Goal: Check status: Check status

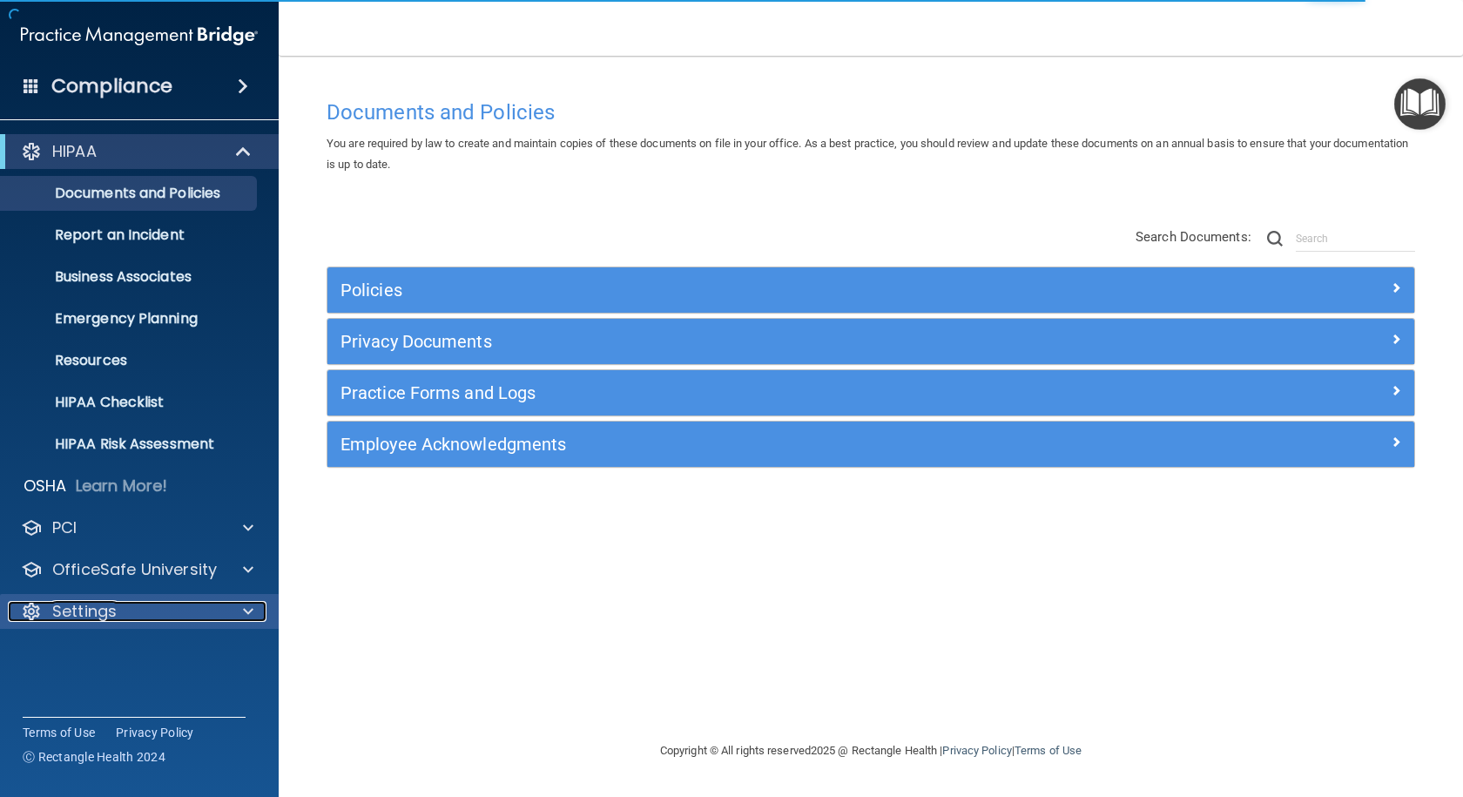
click at [246, 616] on span at bounding box center [248, 611] width 10 height 21
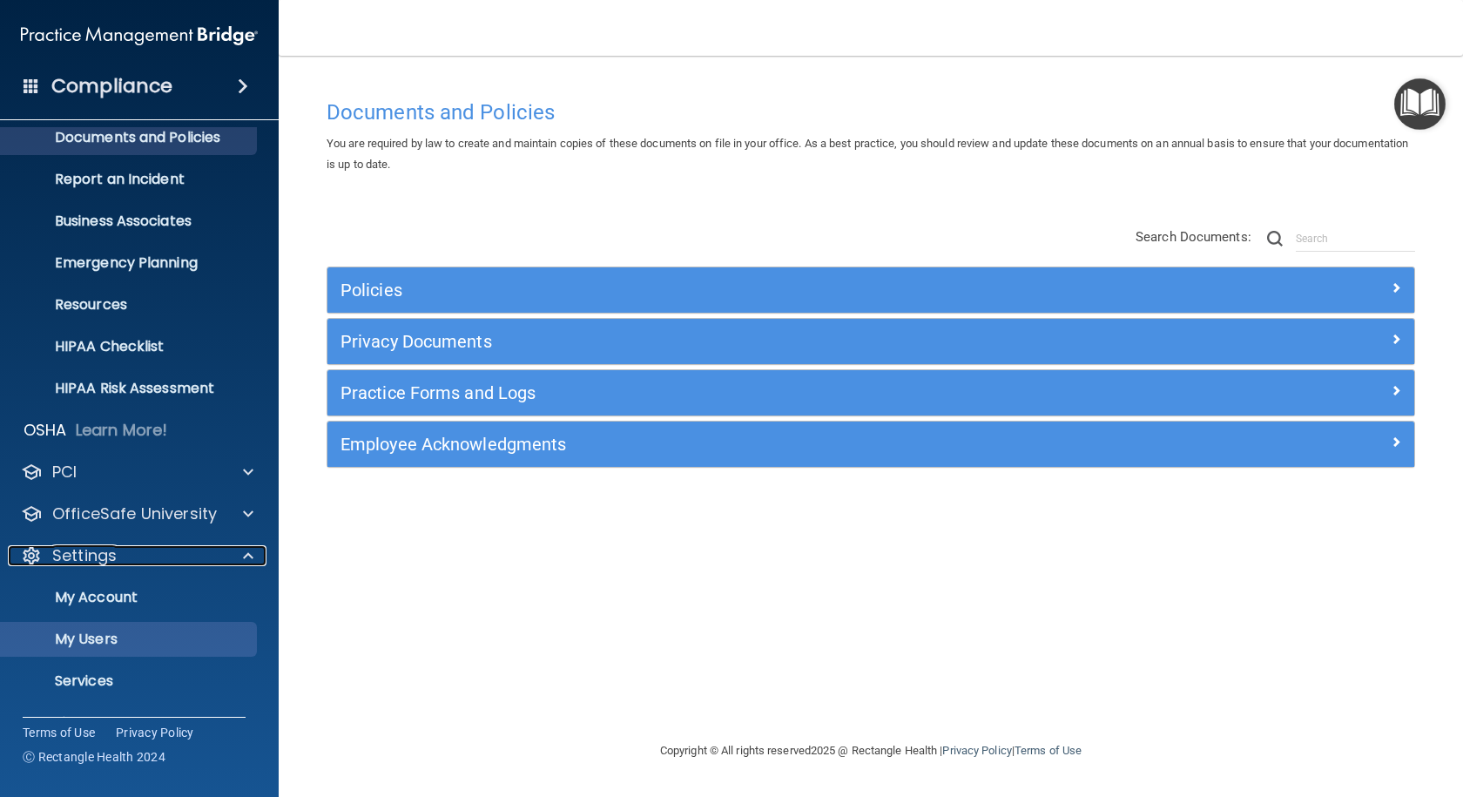
scroll to position [87, 0]
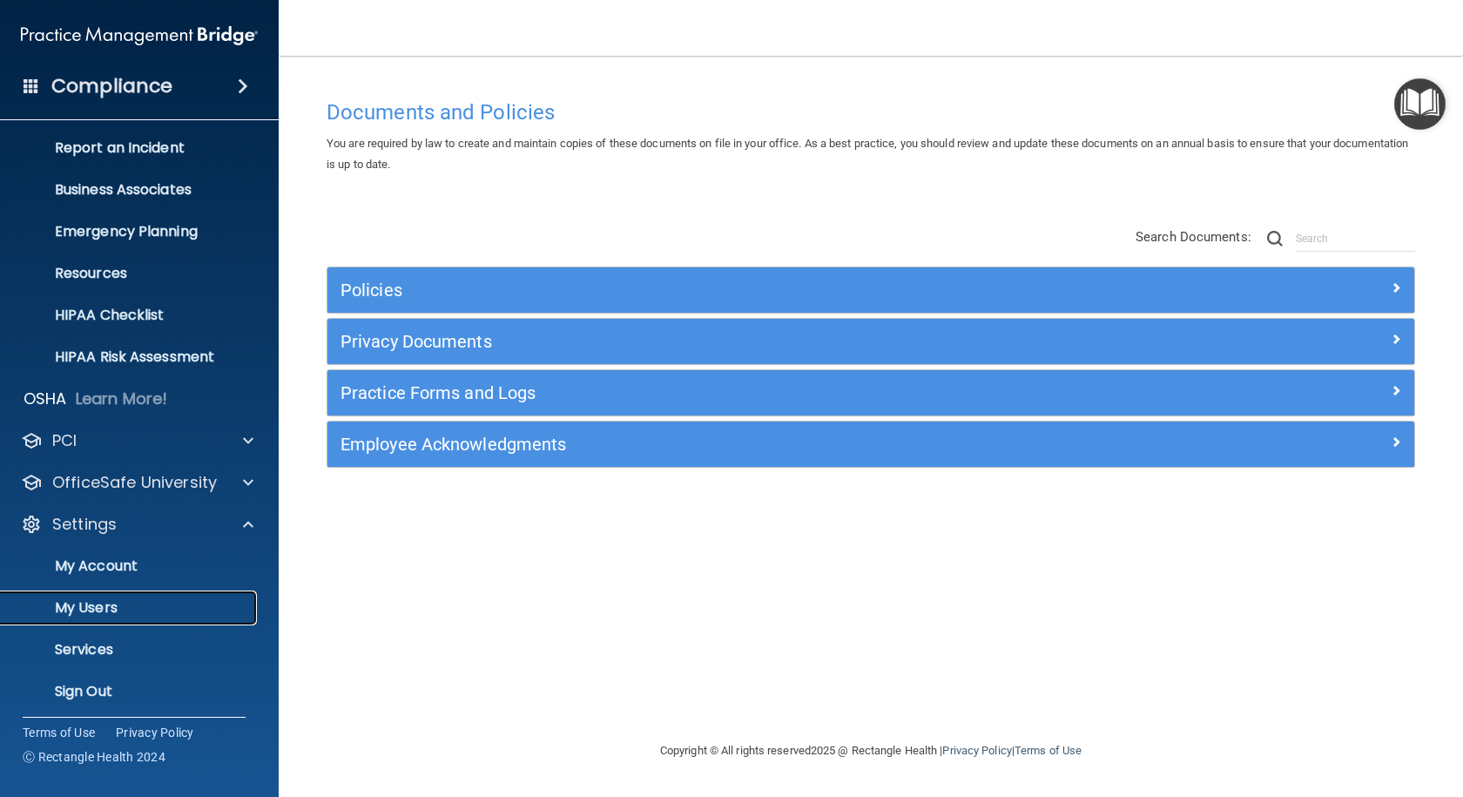
click at [101, 604] on p "My Users" at bounding box center [130, 607] width 238 height 17
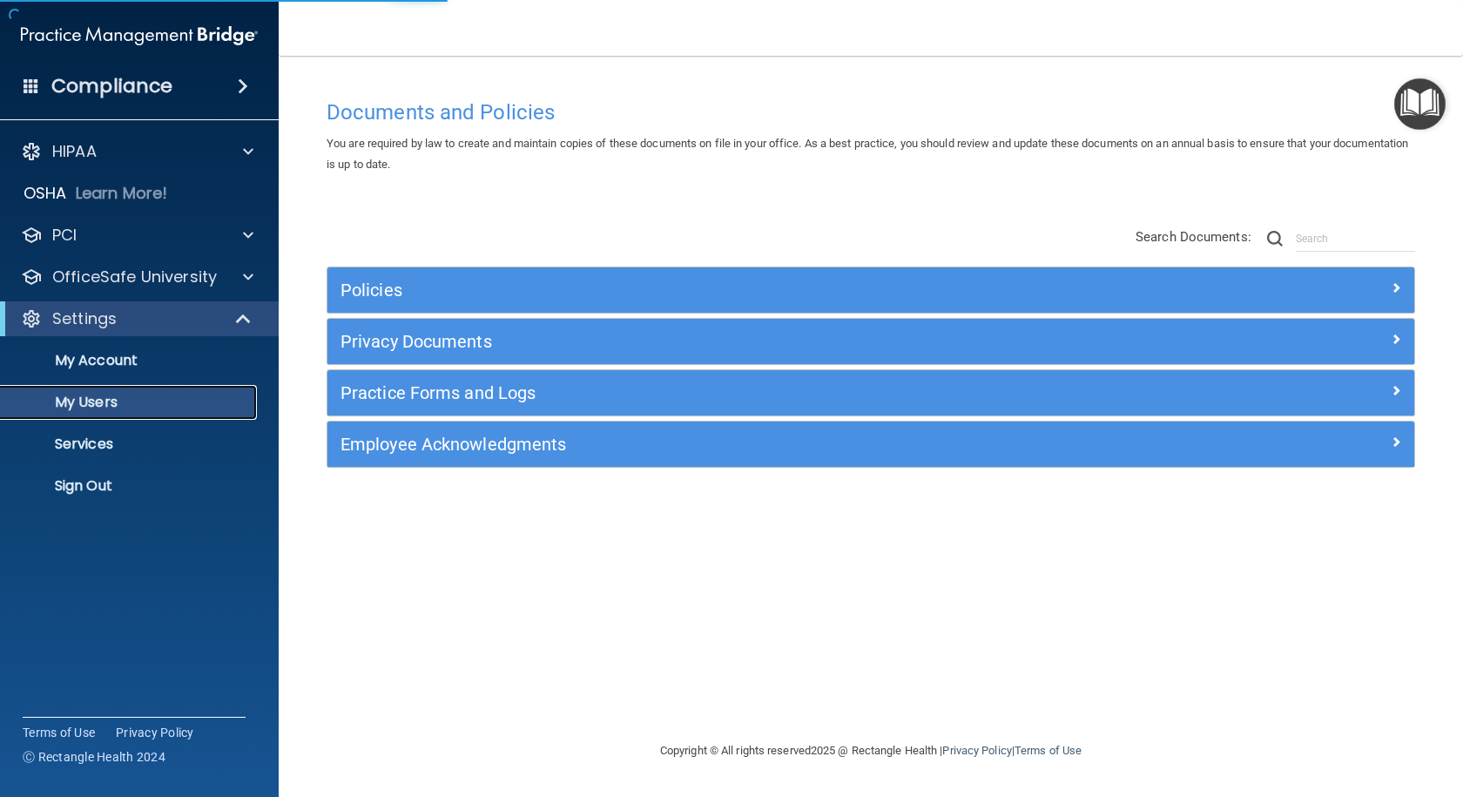
select select "20"
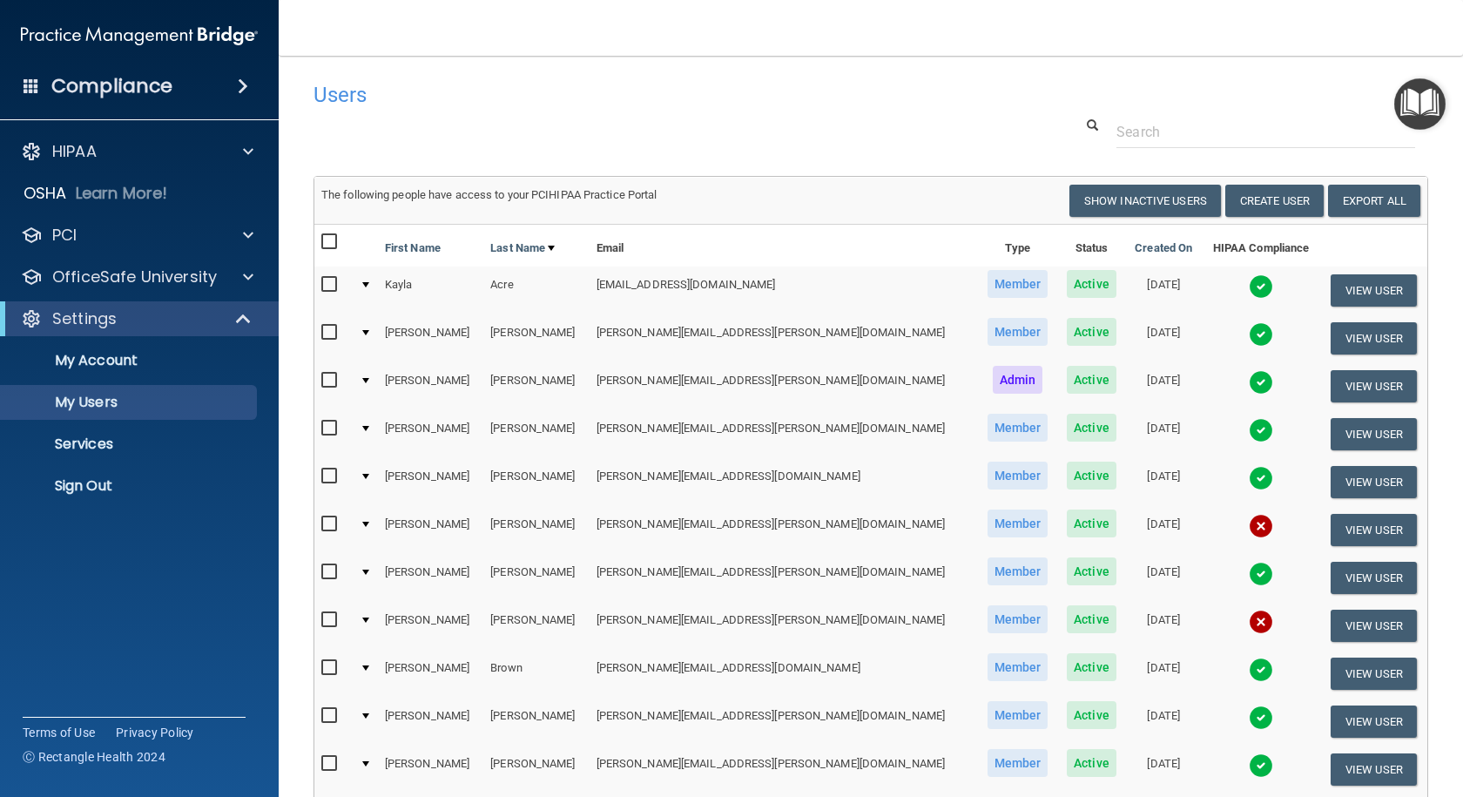
click at [1249, 282] on img at bounding box center [1261, 286] width 24 height 24
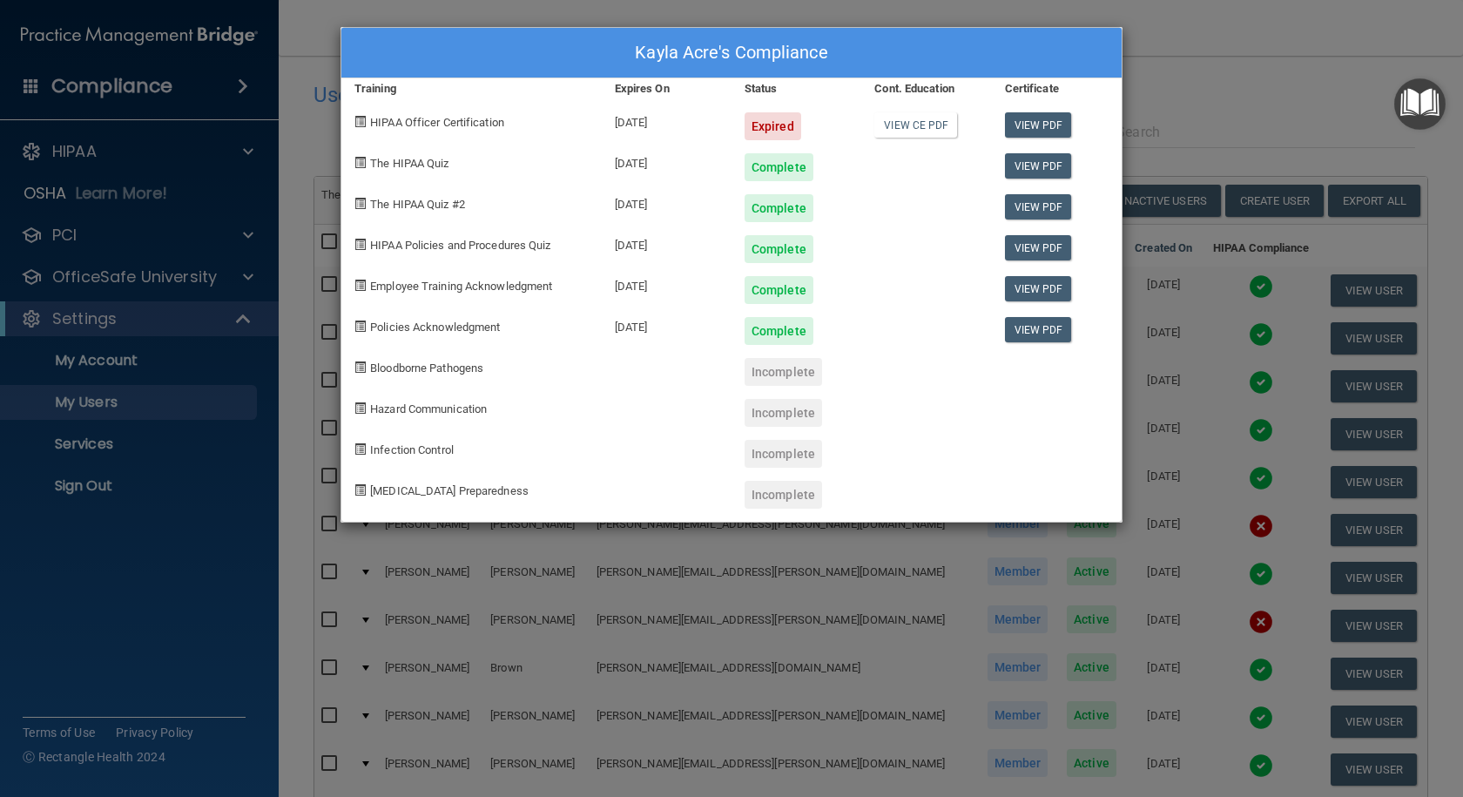
click at [1203, 93] on div "Kayla Acre's Compliance Training Expires On Status Cont. Education Certificate …" at bounding box center [731, 398] width 1463 height 797
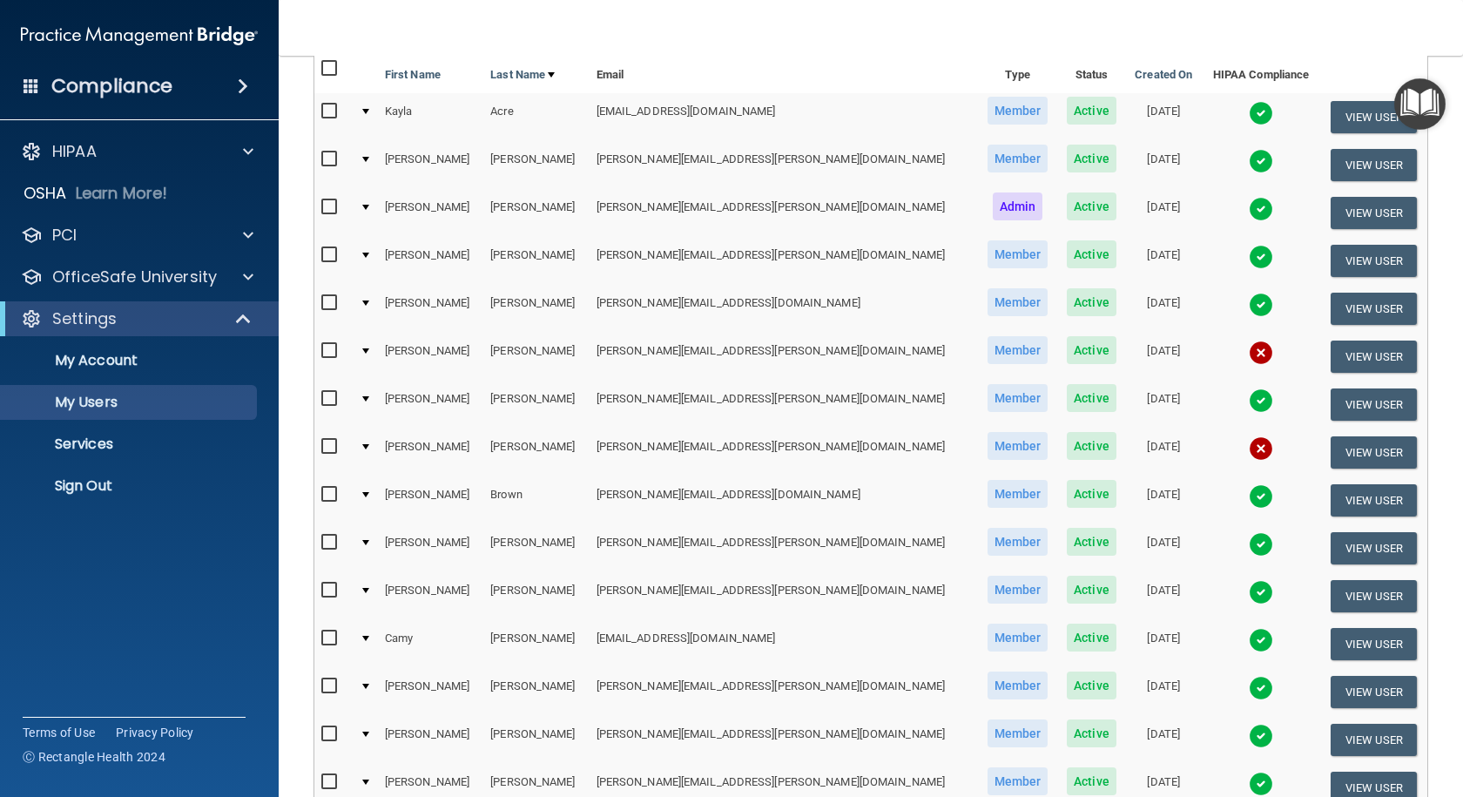
scroll to position [174, 0]
click at [1249, 640] on img at bounding box center [1261, 639] width 24 height 24
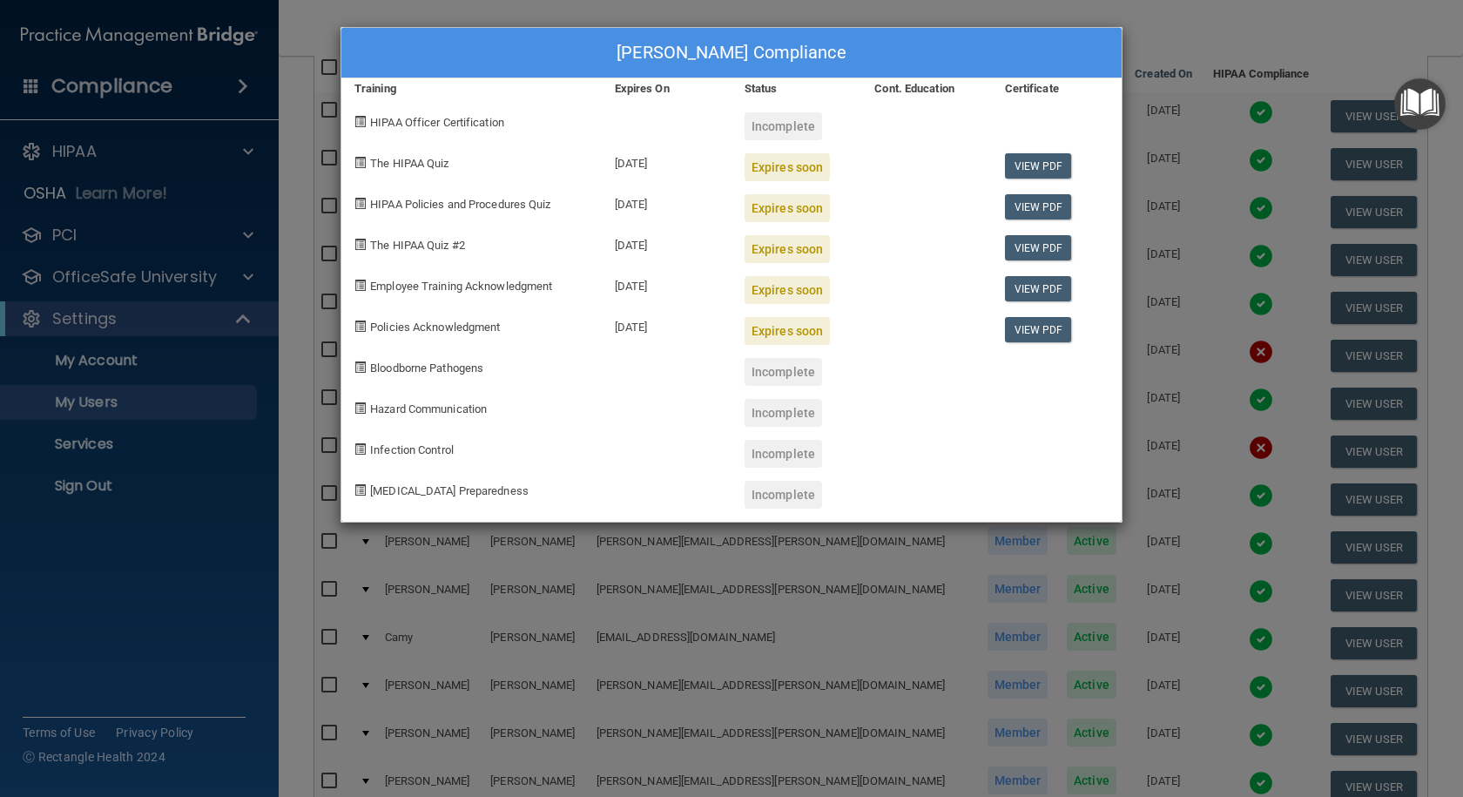
click at [1149, 33] on div "[PERSON_NAME] Compliance Training Expires On Status Cont. Education Certificate…" at bounding box center [731, 398] width 1463 height 797
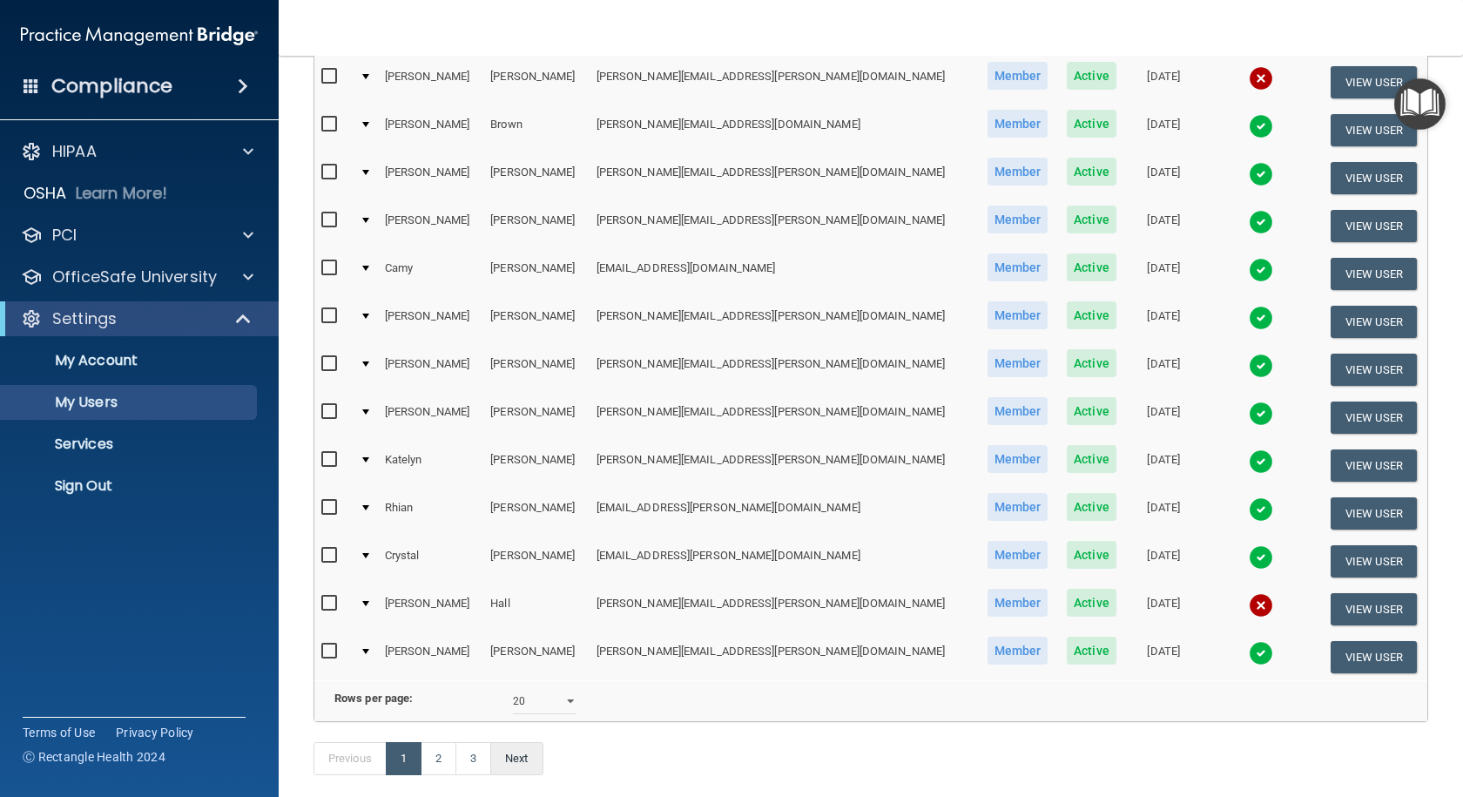
scroll to position [610, 0]
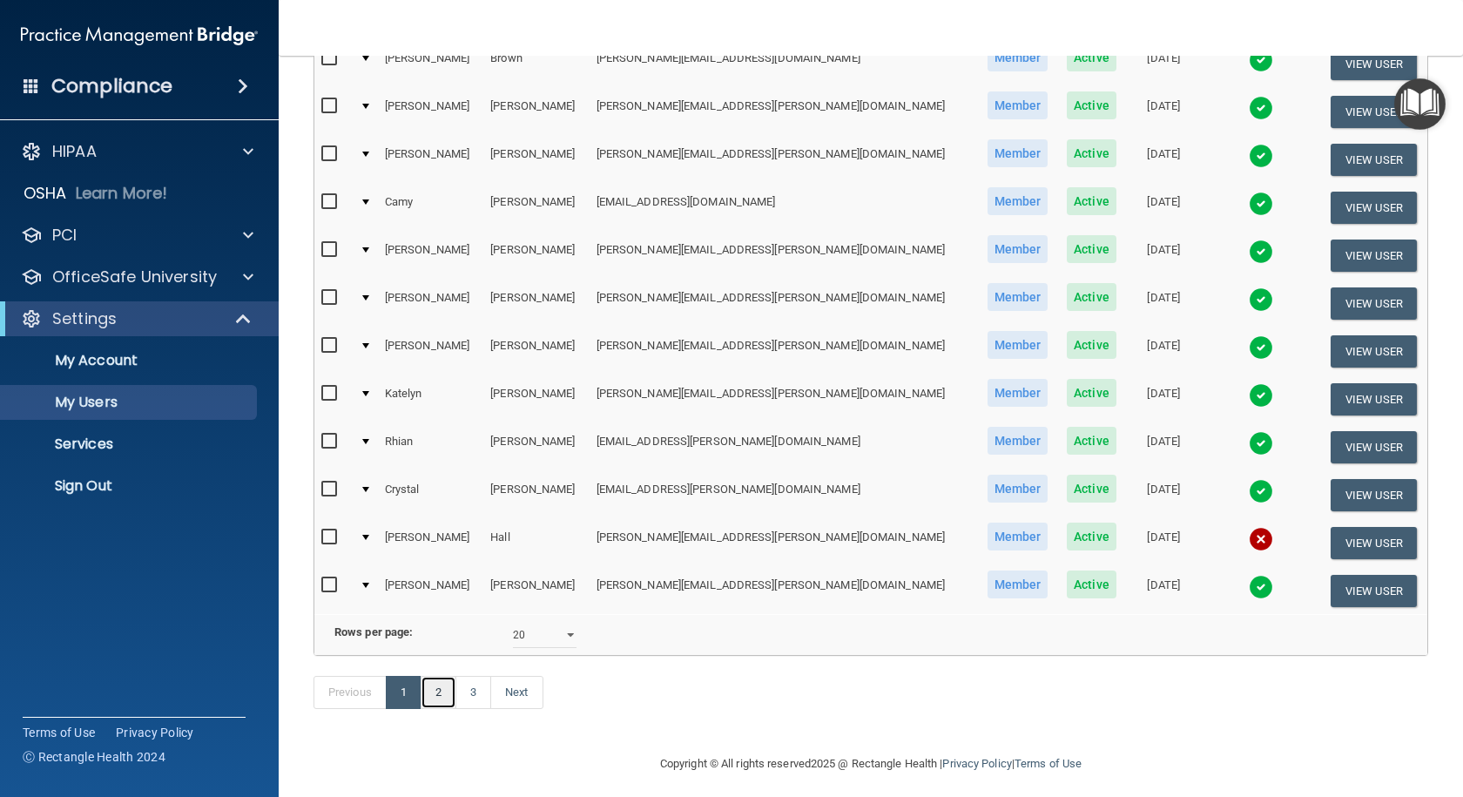
click at [449, 709] on link "2" at bounding box center [439, 692] width 36 height 33
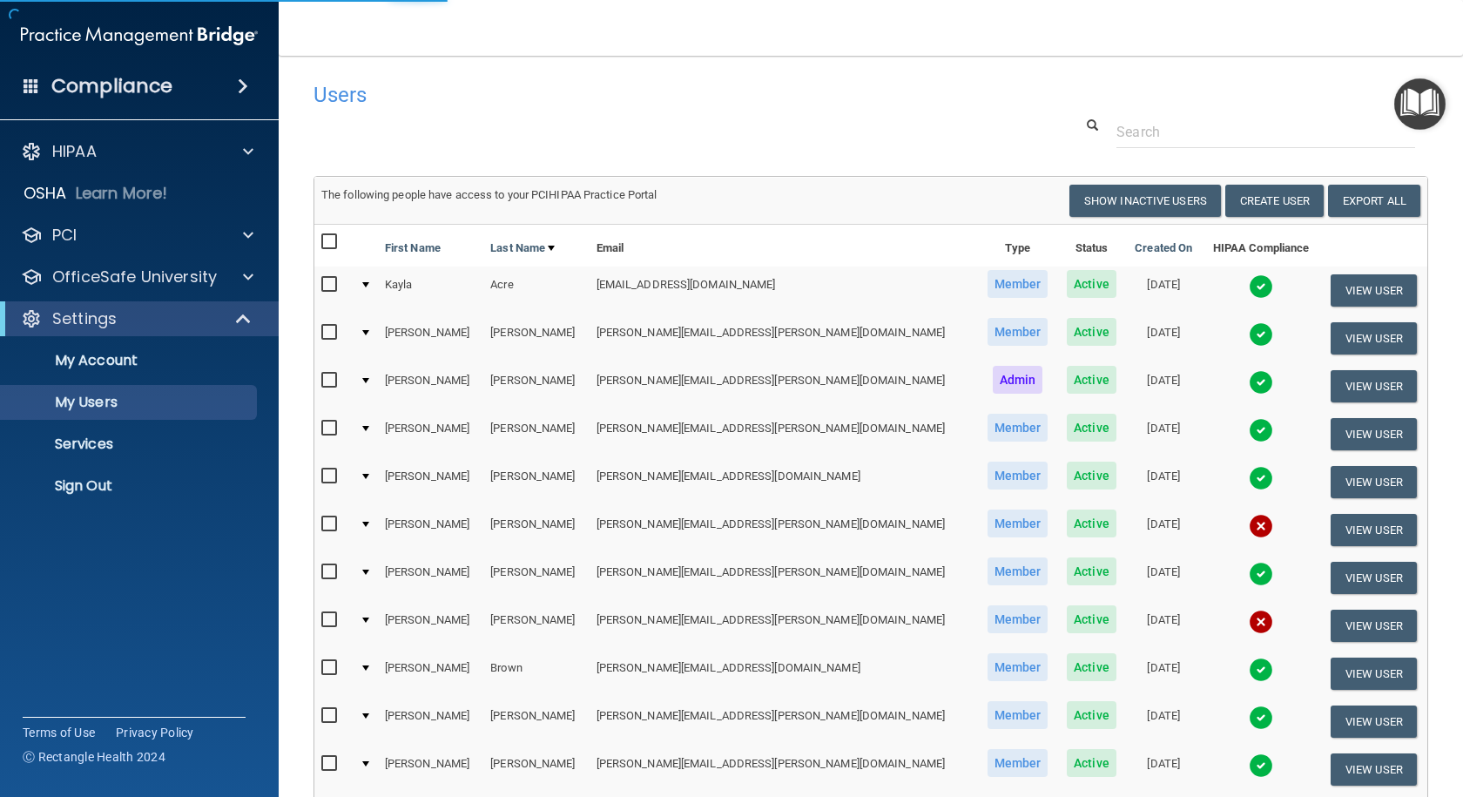
select select "20"
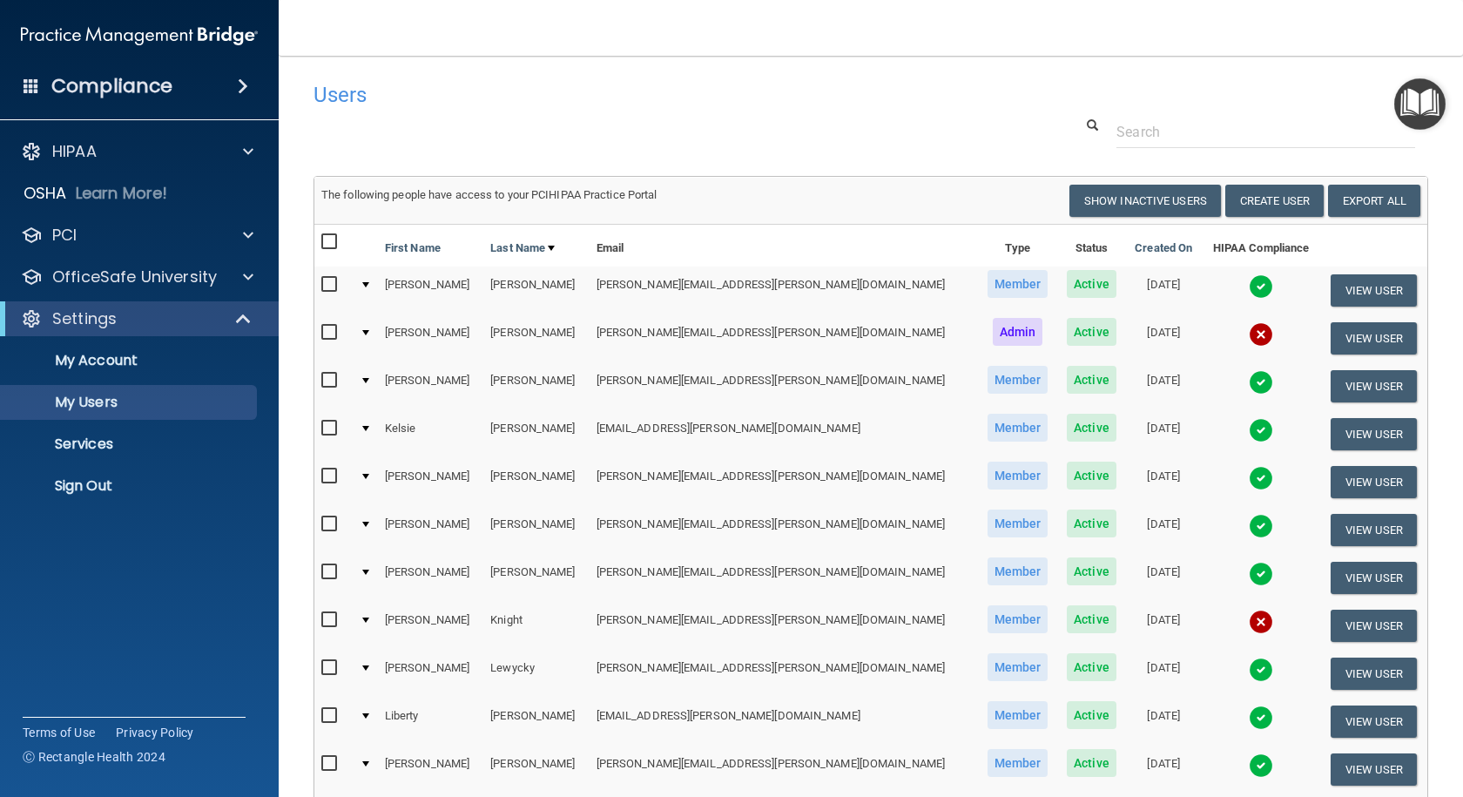
click at [1249, 332] on img at bounding box center [1261, 334] width 24 height 24
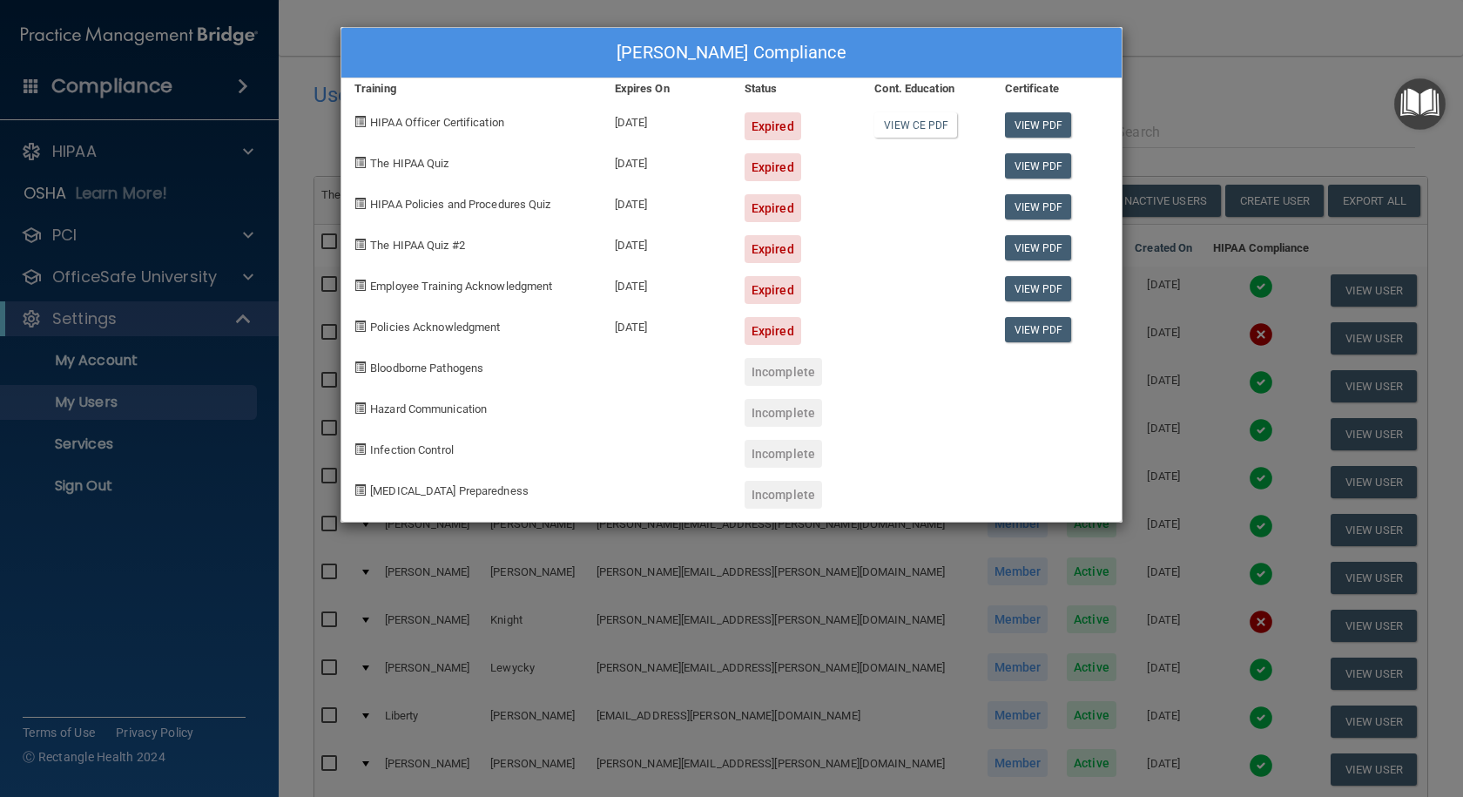
click at [1174, 84] on div "[PERSON_NAME] Compliance Training Expires On Status Cont. Education Certificate…" at bounding box center [731, 398] width 1463 height 797
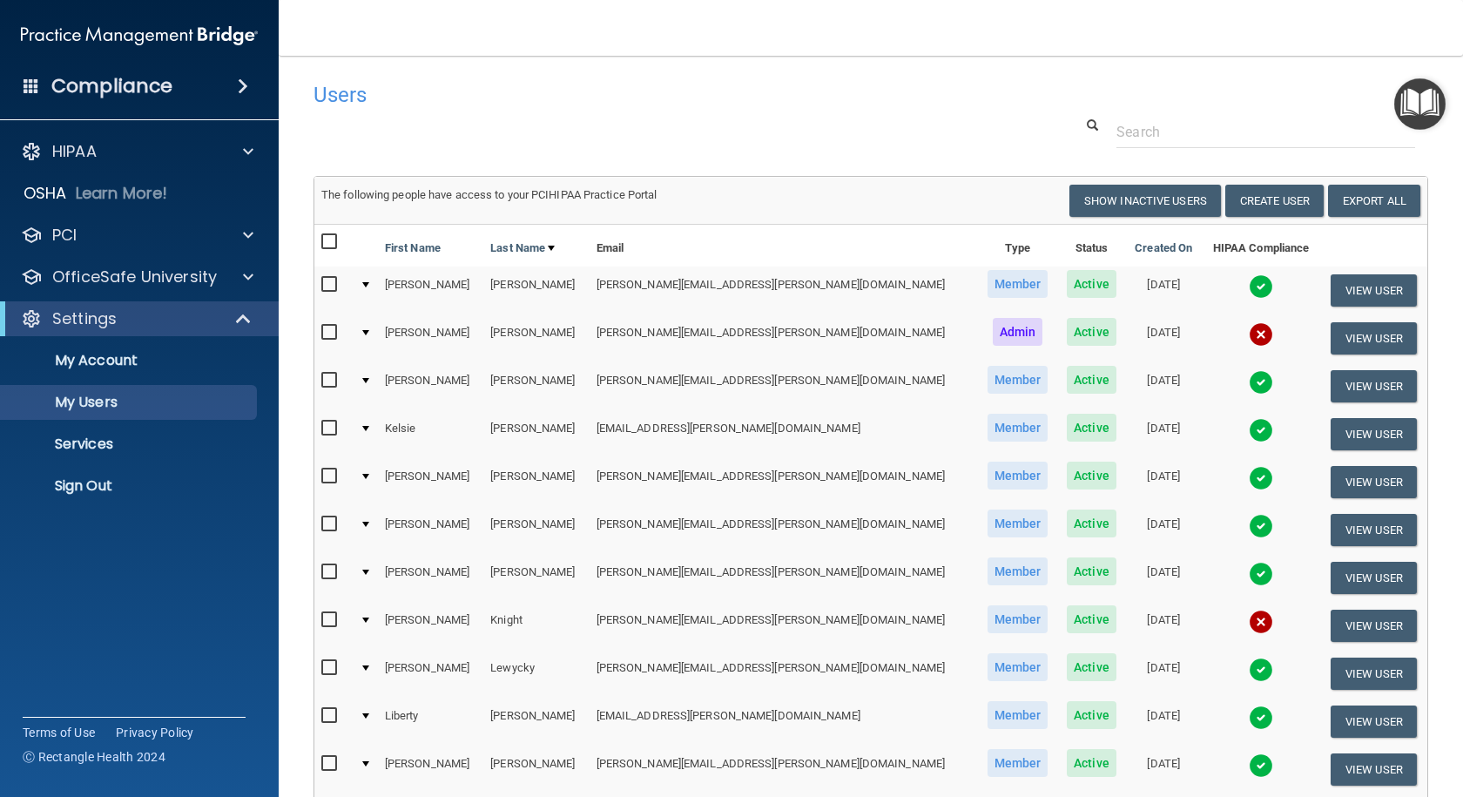
click at [1249, 573] on img at bounding box center [1261, 574] width 24 height 24
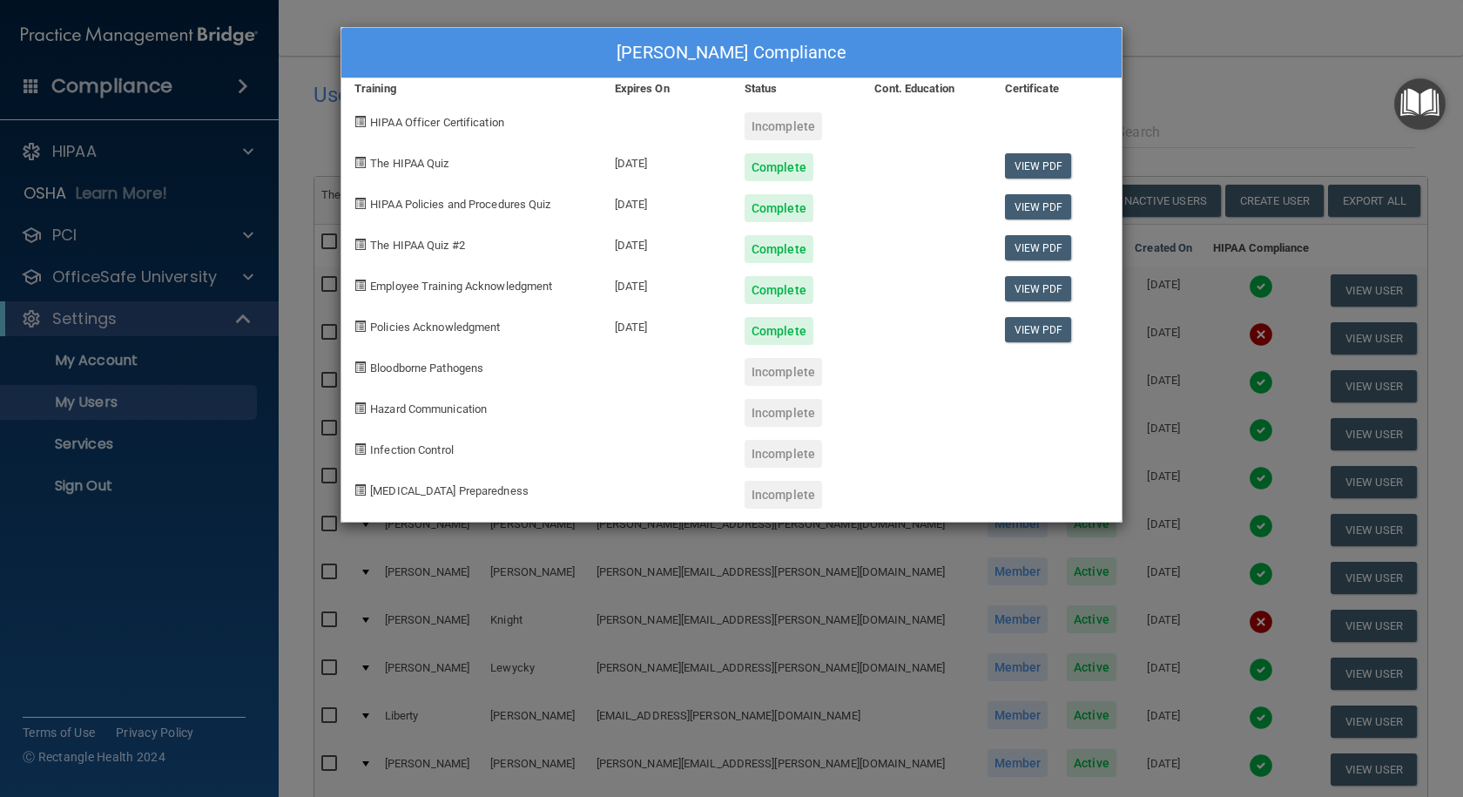
click at [1227, 88] on div "[PERSON_NAME] Compliance Training Expires On Status Cont. Education Certificate…" at bounding box center [731, 398] width 1463 height 797
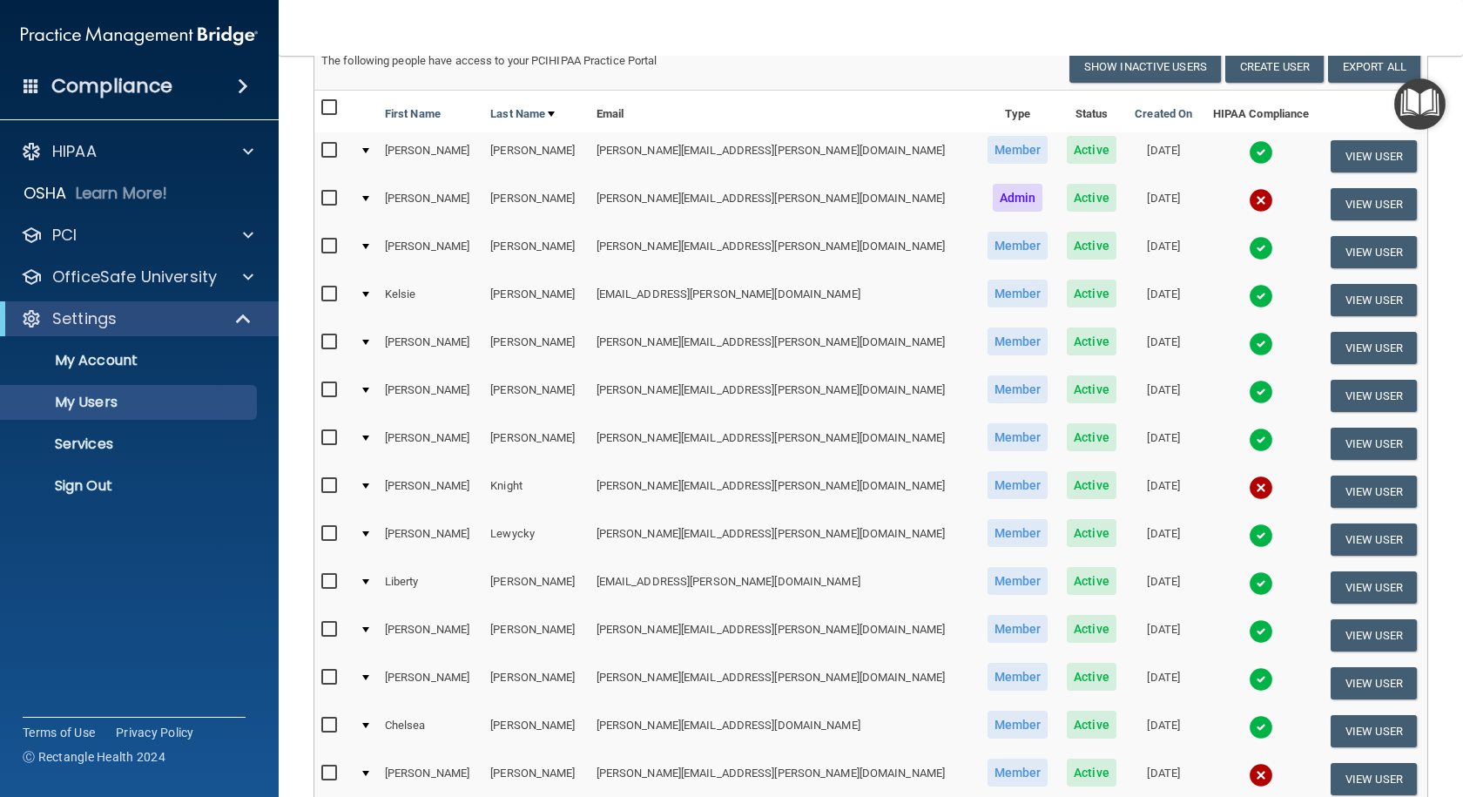
scroll to position [174, 0]
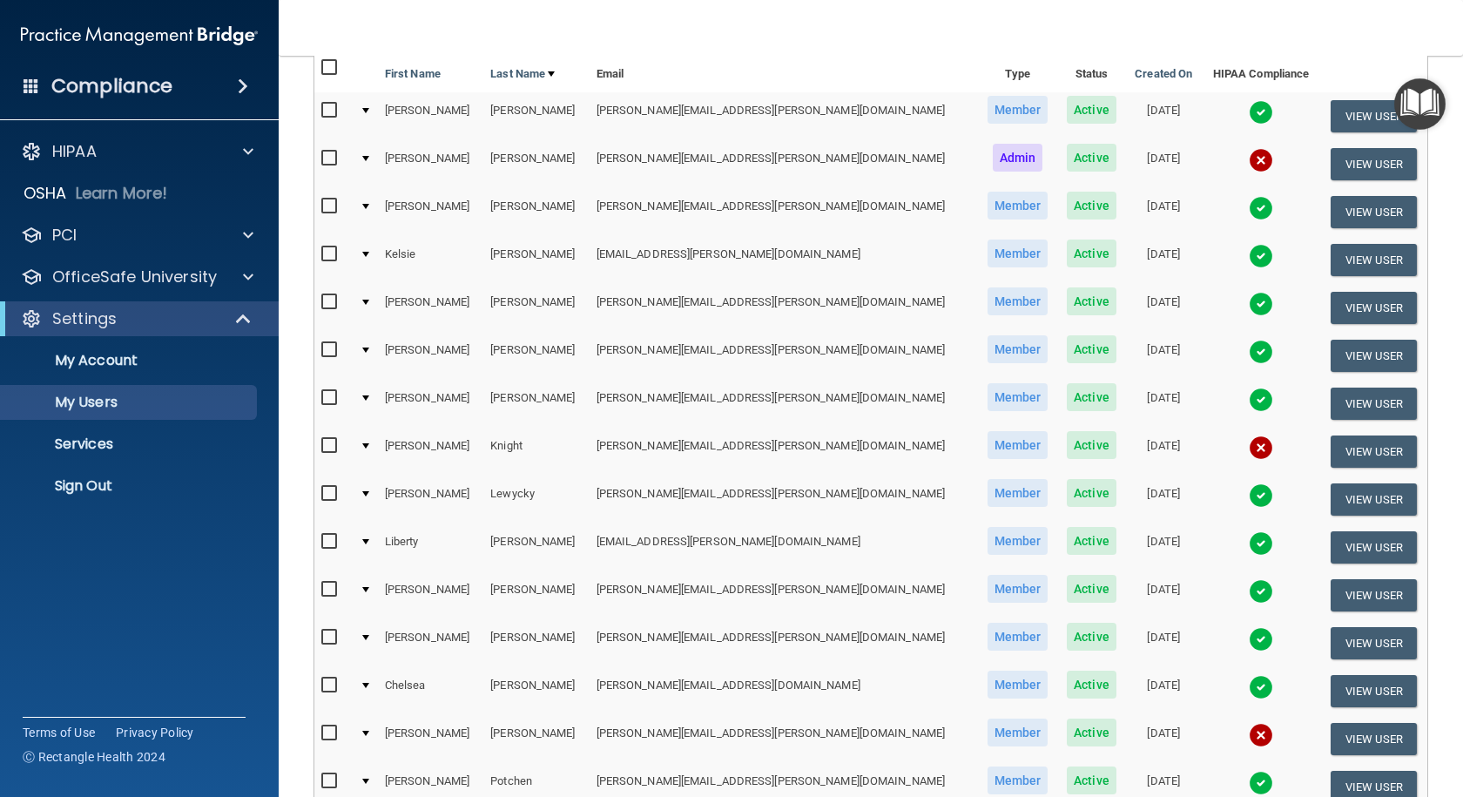
click at [1249, 638] on img at bounding box center [1261, 639] width 24 height 24
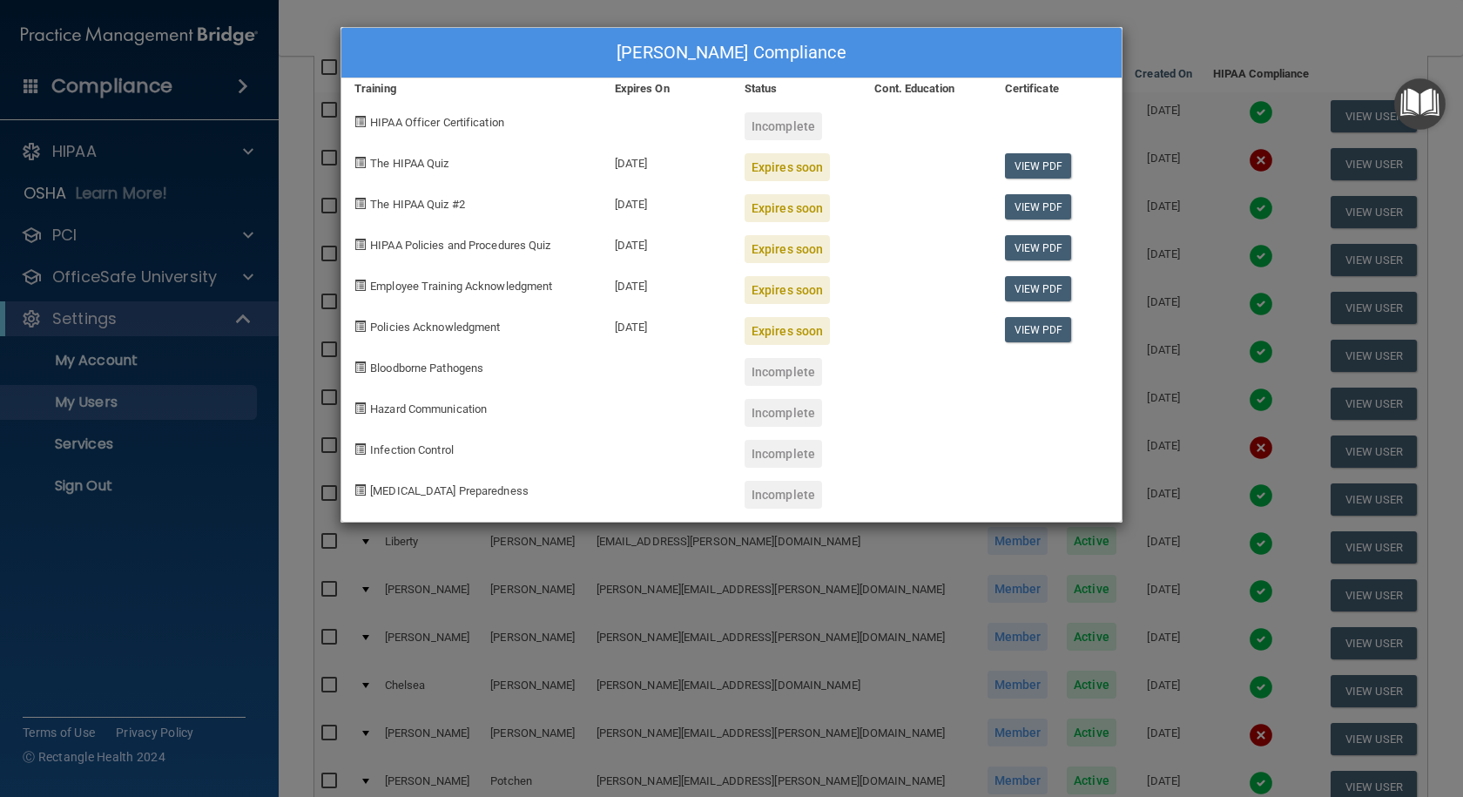
click at [1158, 10] on div "[PERSON_NAME] Compliance Training Expires On Status Cont. Education Certificate…" at bounding box center [731, 398] width 1463 height 797
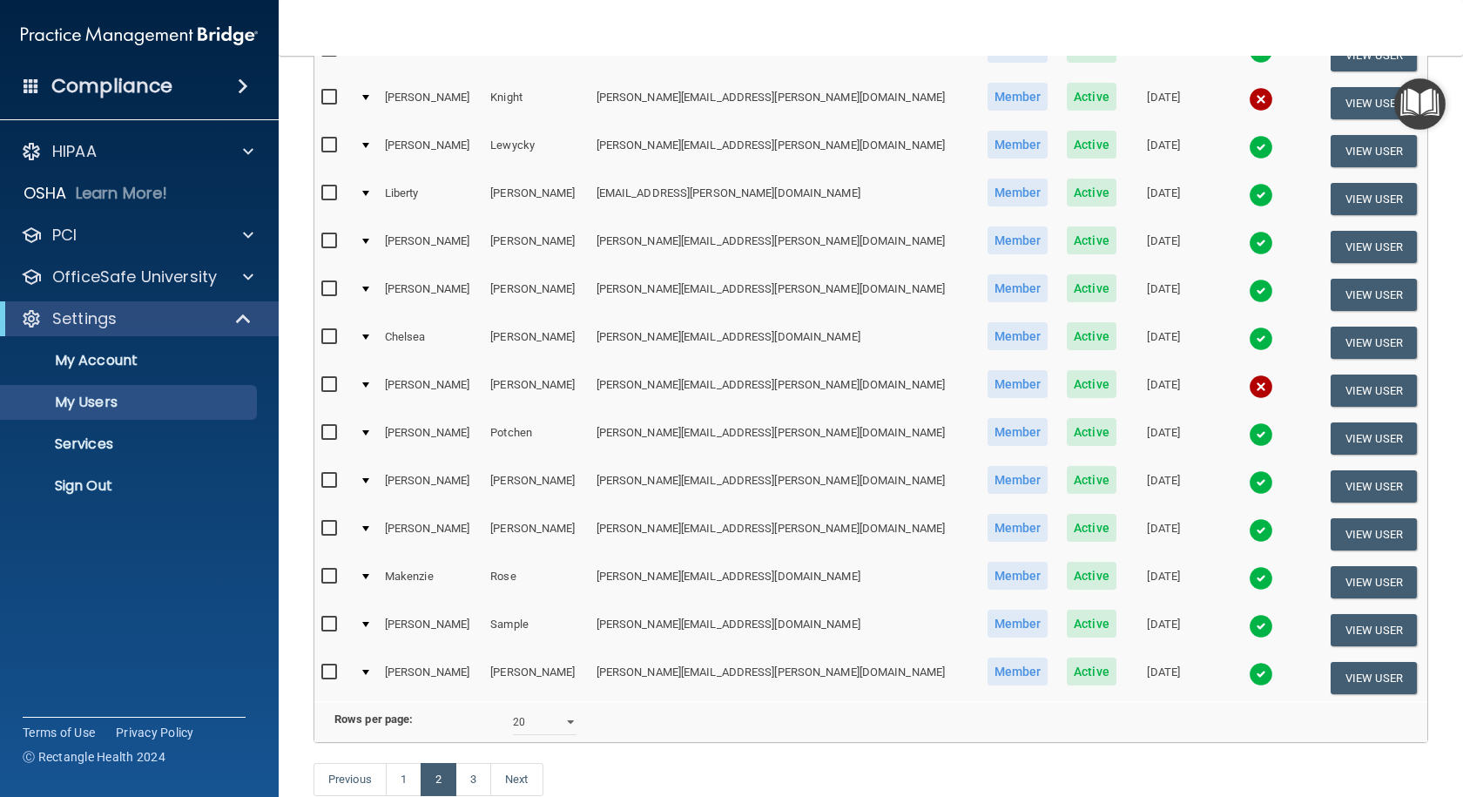
scroll to position [610, 0]
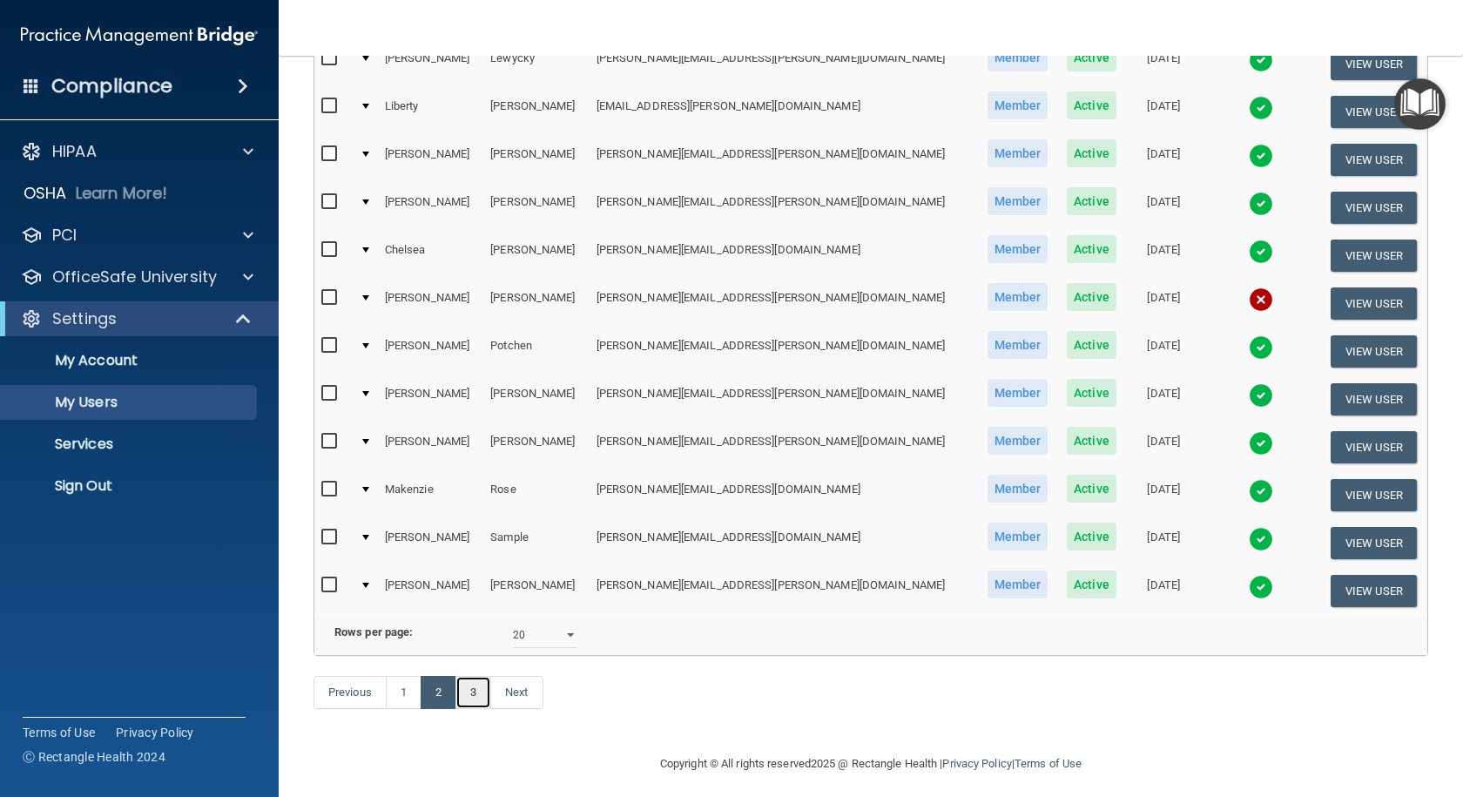
click at [469, 709] on link "3" at bounding box center [474, 692] width 36 height 33
select select "20"
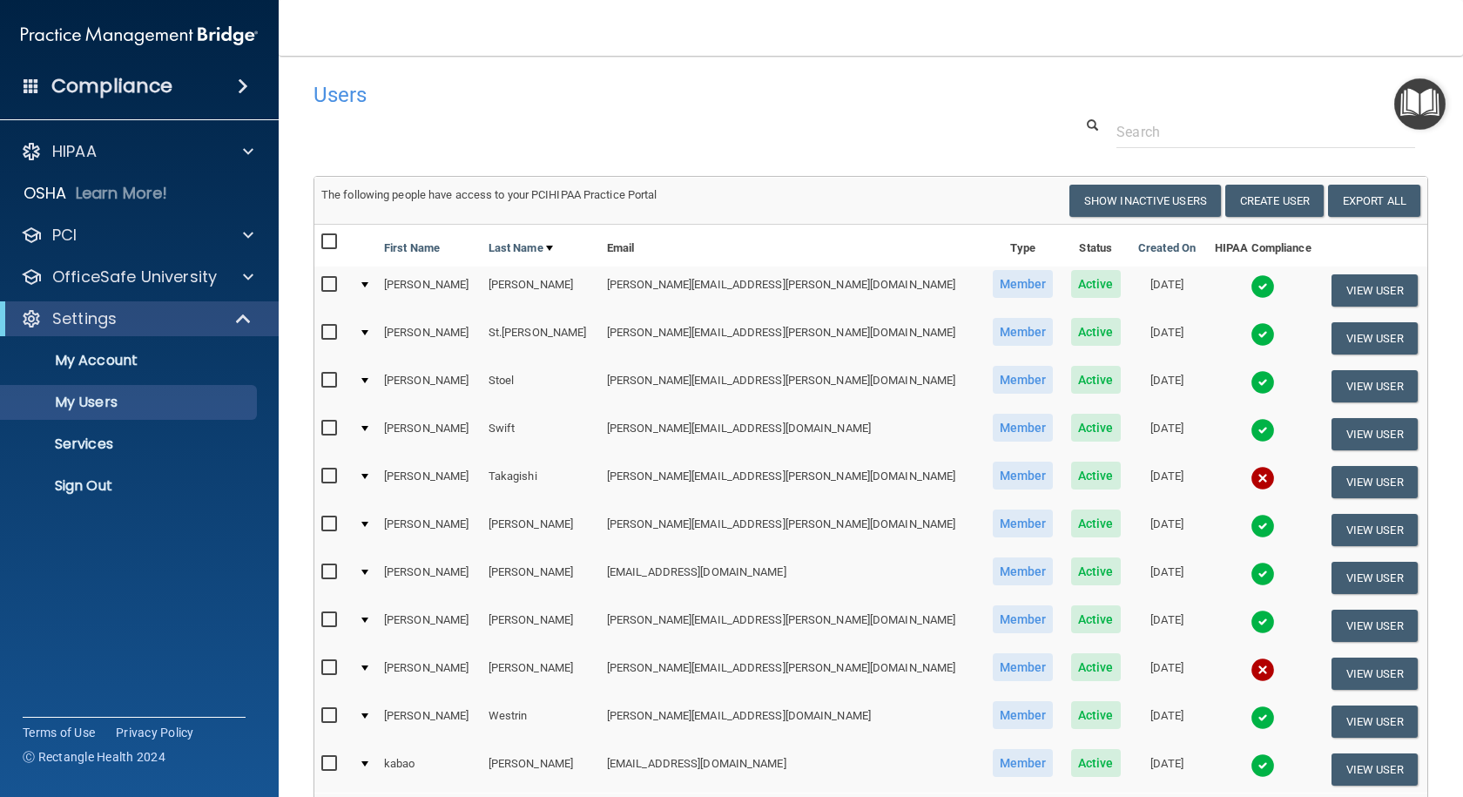
click at [1251, 620] on img at bounding box center [1263, 622] width 24 height 24
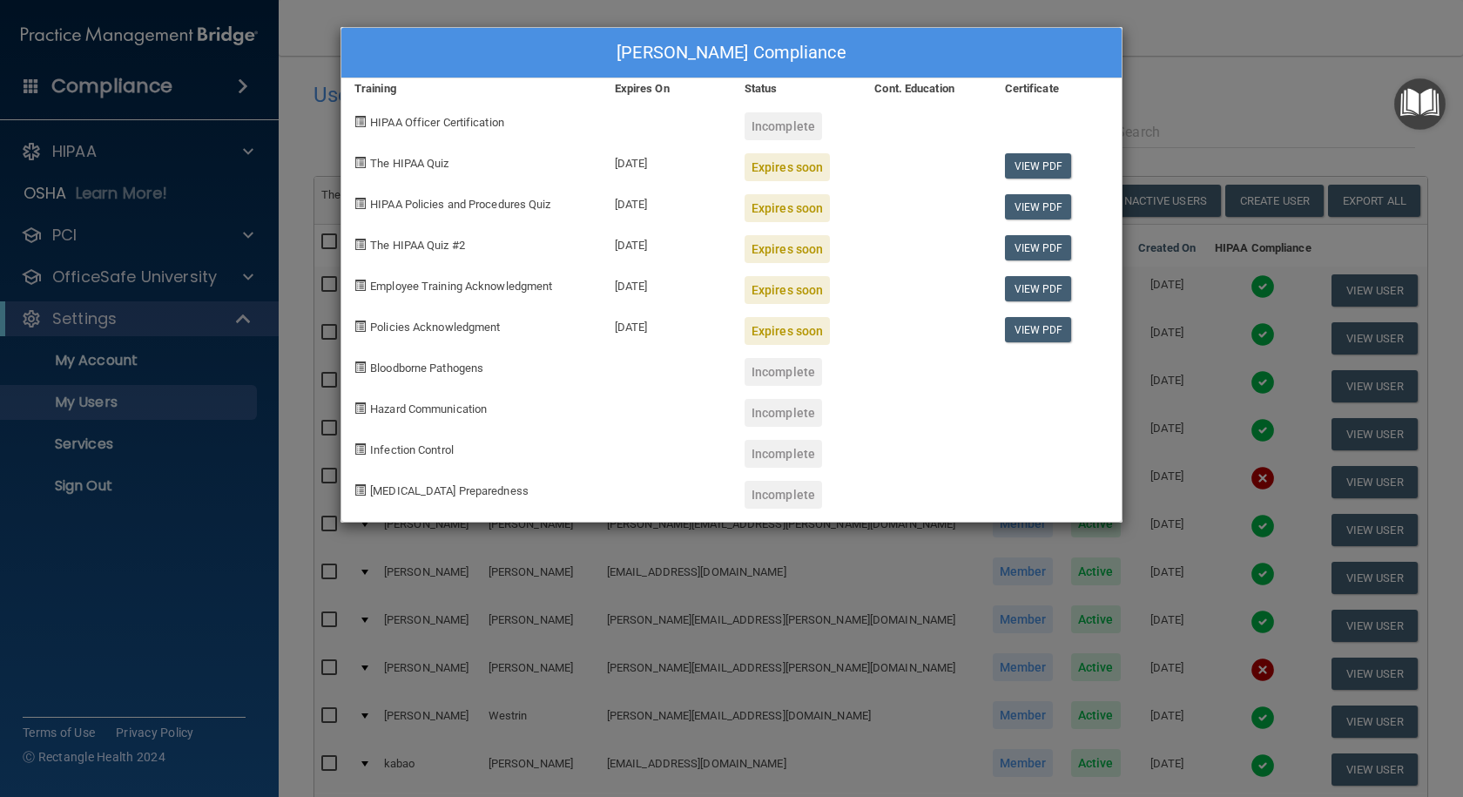
click at [1226, 69] on div "[PERSON_NAME] Compliance Training Expires On Status Cont. Education Certificate…" at bounding box center [731, 398] width 1463 height 797
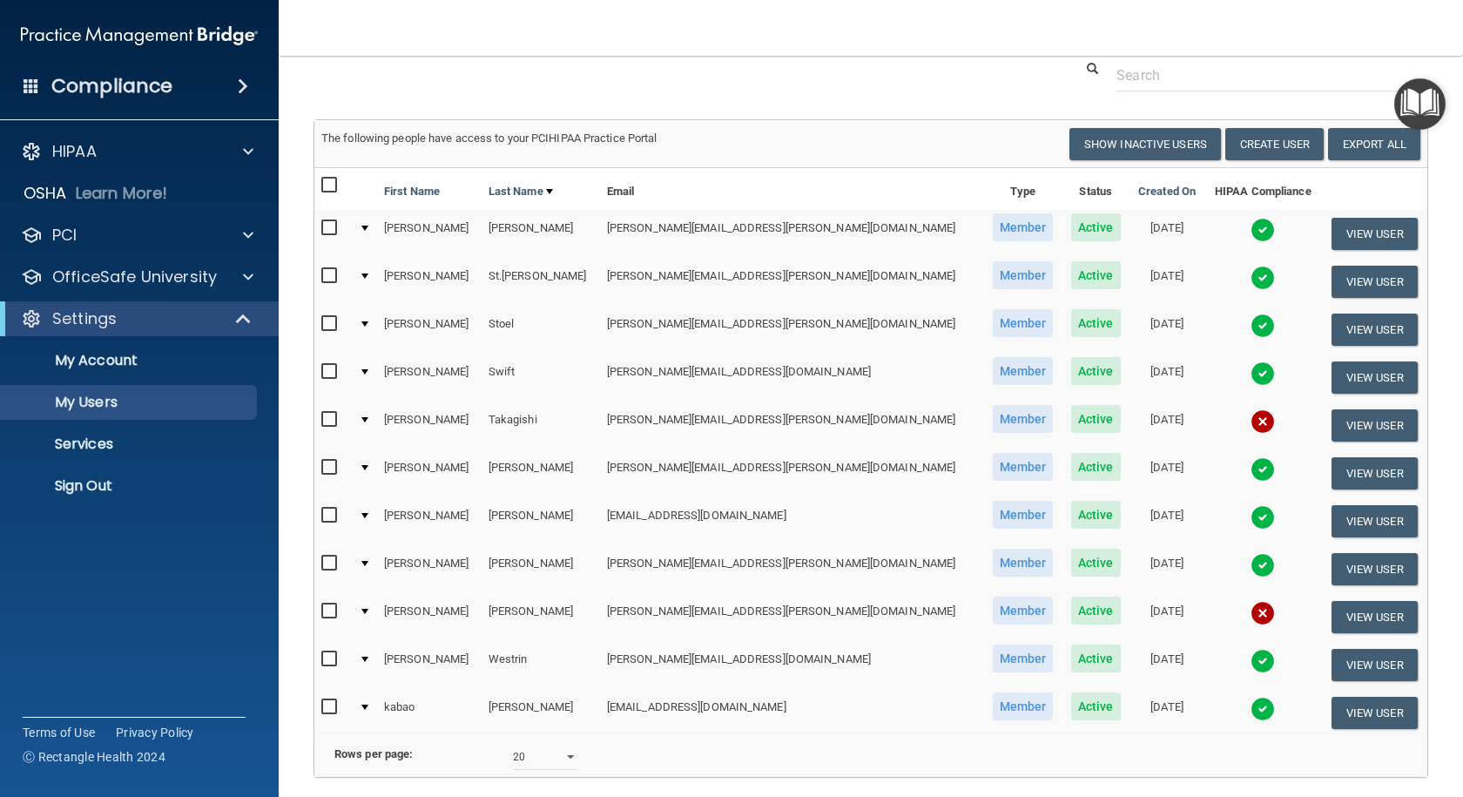
scroll to position [87, 0]
